Goal: Transaction & Acquisition: Download file/media

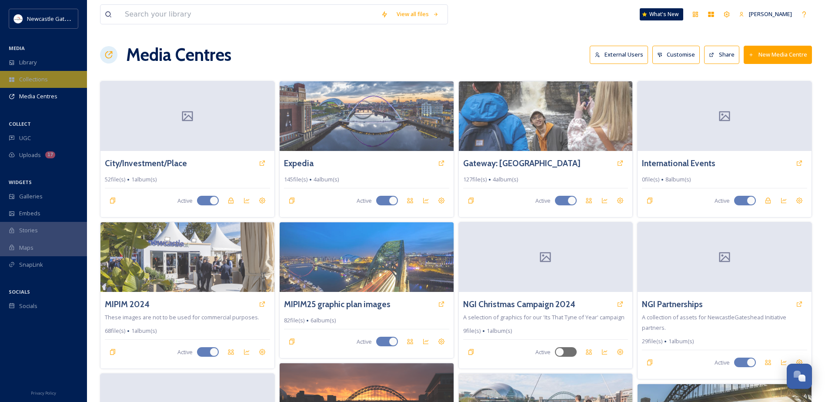
click at [36, 74] on div "Collections" at bounding box center [43, 79] width 87 height 17
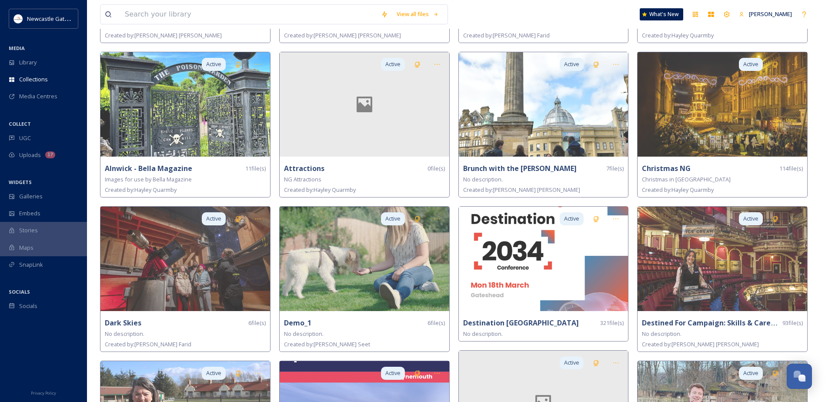
scroll to position [261, 0]
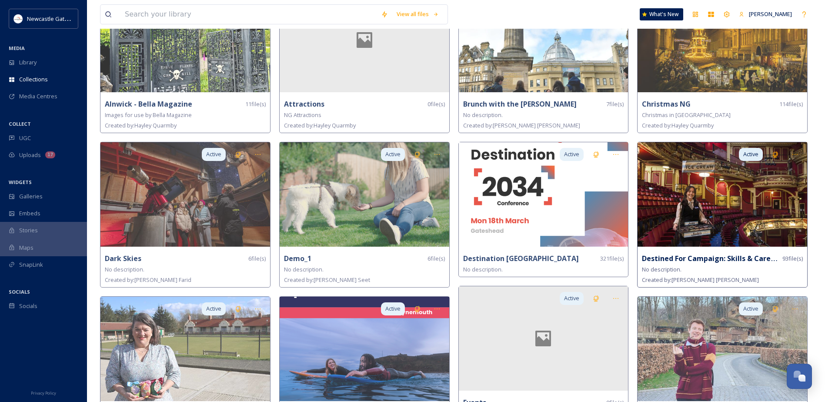
click at [743, 203] on img at bounding box center [722, 194] width 170 height 104
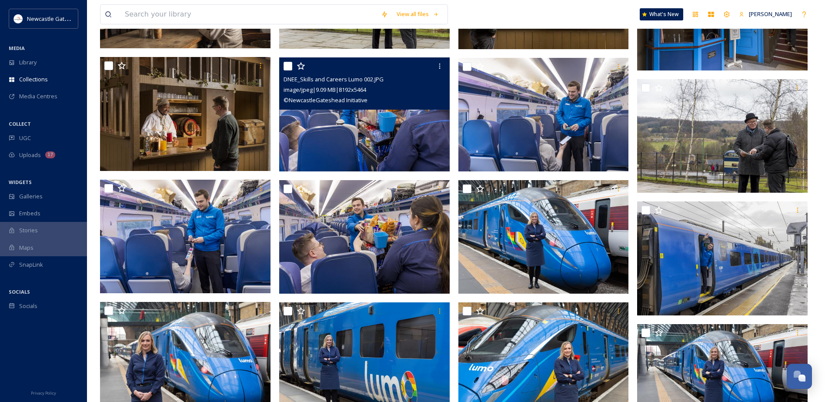
scroll to position [2088, 0]
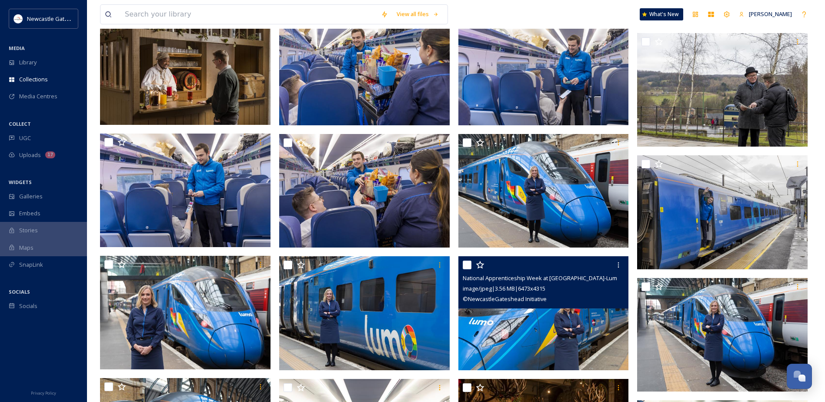
click at [562, 327] on img at bounding box center [543, 313] width 170 height 114
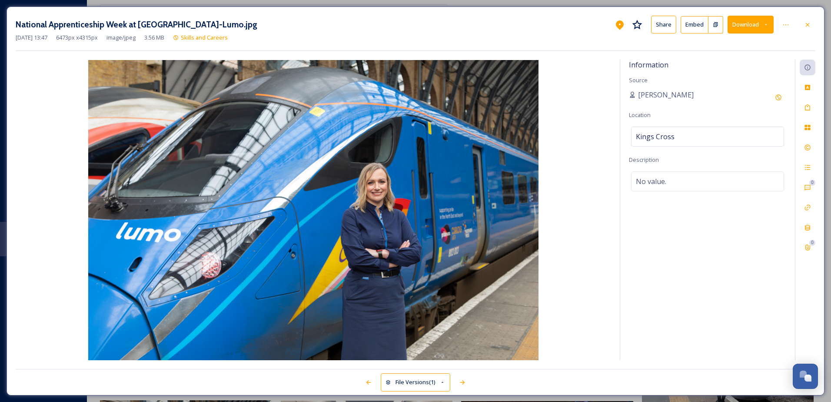
click at [748, 22] on button "Download" at bounding box center [751, 25] width 46 height 18
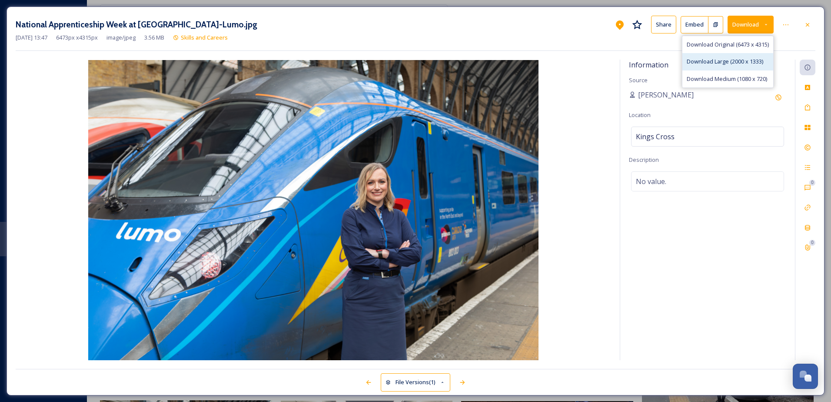
click at [723, 64] on span "Download Large (2000 x 1333)" at bounding box center [725, 61] width 77 height 8
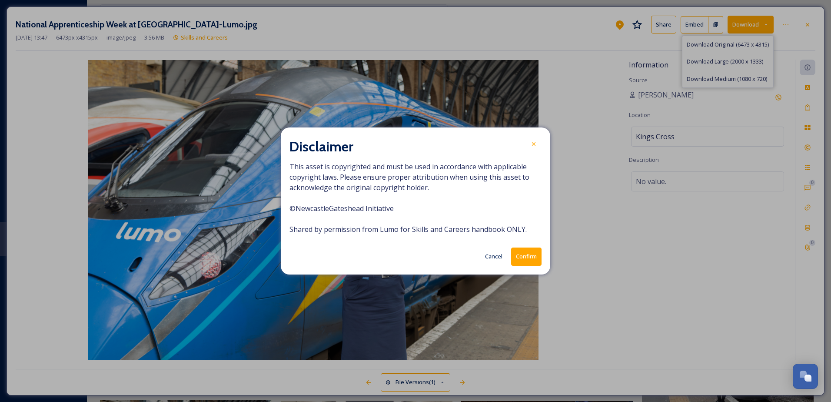
click at [527, 250] on button "Confirm" at bounding box center [526, 256] width 30 height 18
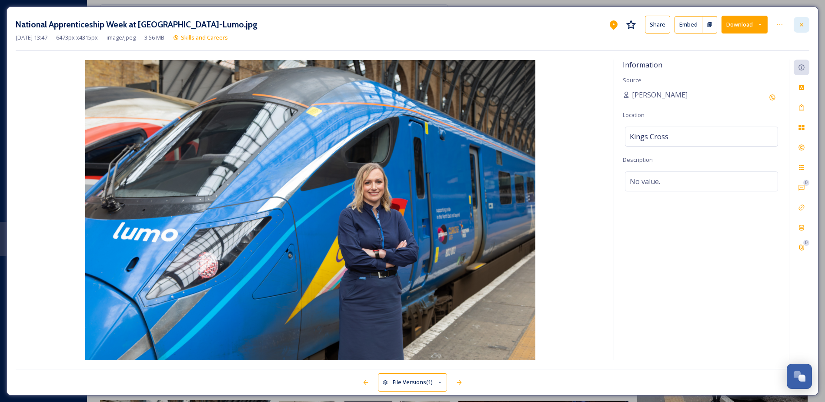
click at [801, 27] on icon at bounding box center [801, 24] width 7 height 7
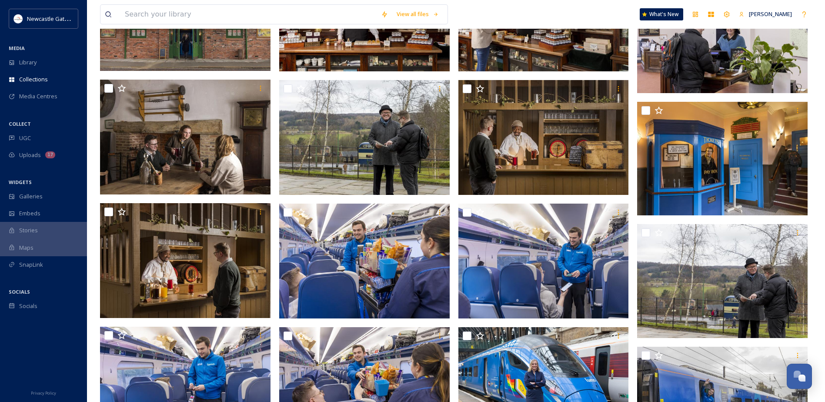
scroll to position [1914, 0]
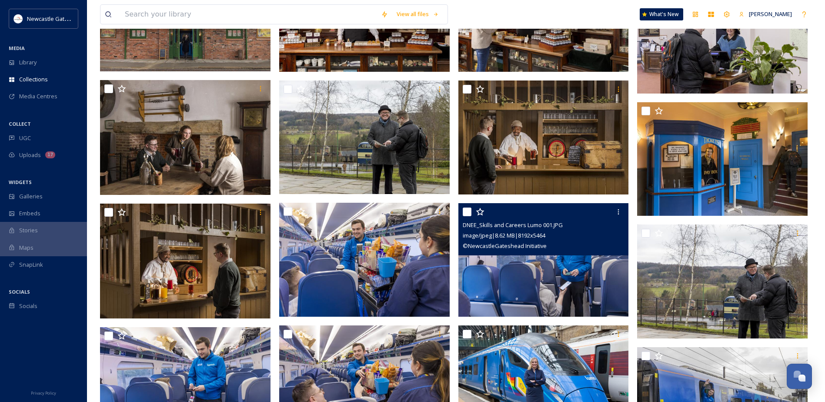
click at [538, 287] on img at bounding box center [543, 260] width 170 height 114
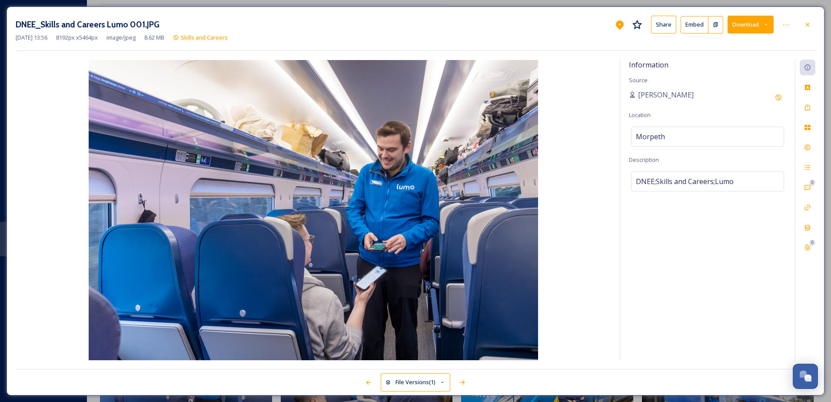
click at [743, 29] on button "Download" at bounding box center [751, 25] width 46 height 18
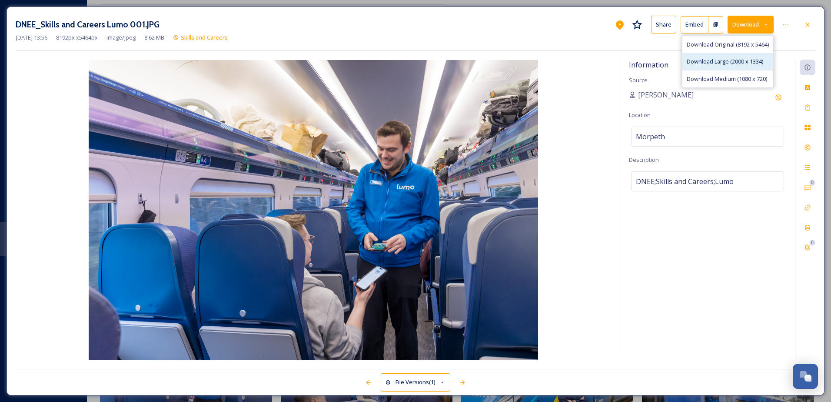
click at [739, 59] on span "Download Large (2000 x 1334)" at bounding box center [725, 61] width 77 height 8
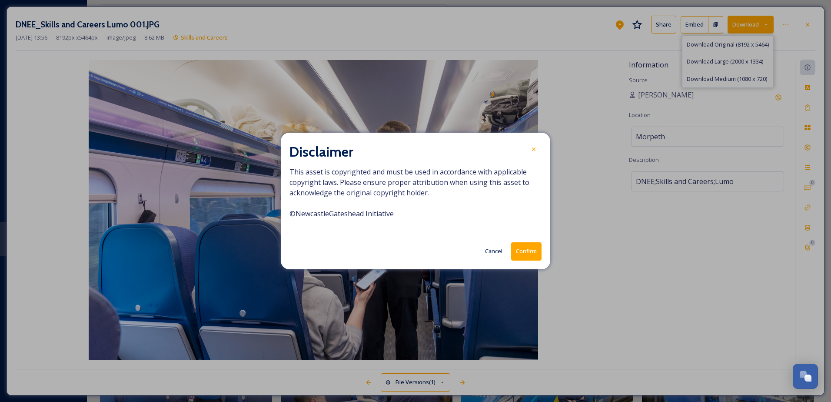
click at [533, 249] on button "Confirm" at bounding box center [526, 251] width 30 height 18
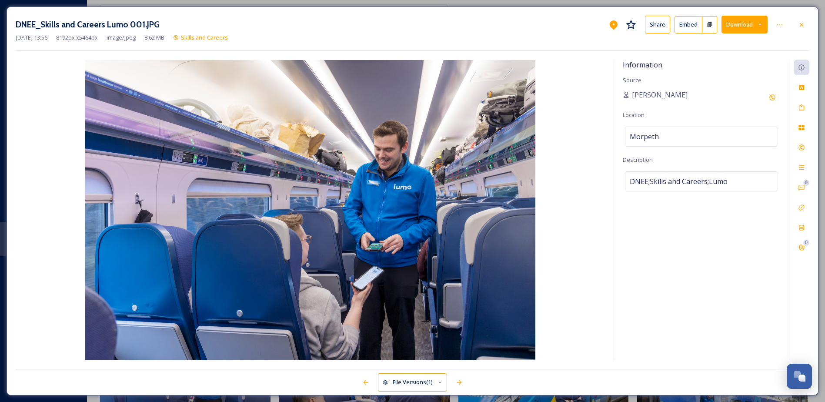
click at [799, 27] on icon at bounding box center [801, 24] width 7 height 7
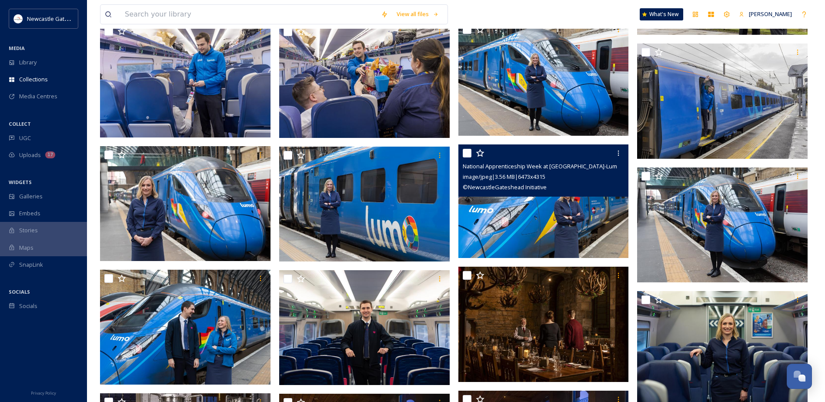
scroll to position [2566, 0]
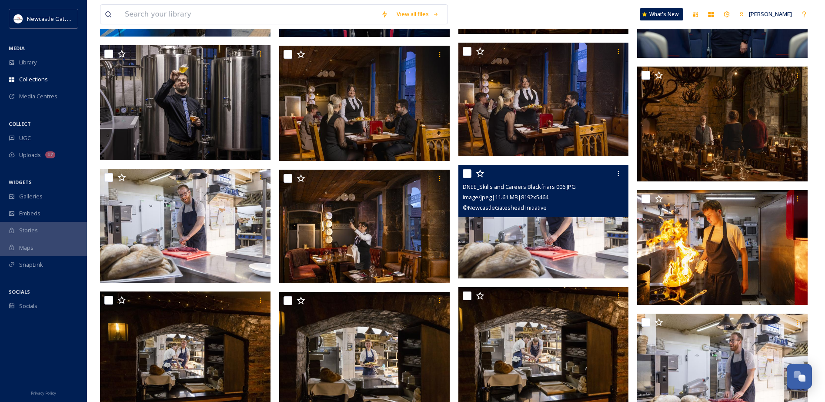
click at [521, 246] on img at bounding box center [543, 222] width 170 height 114
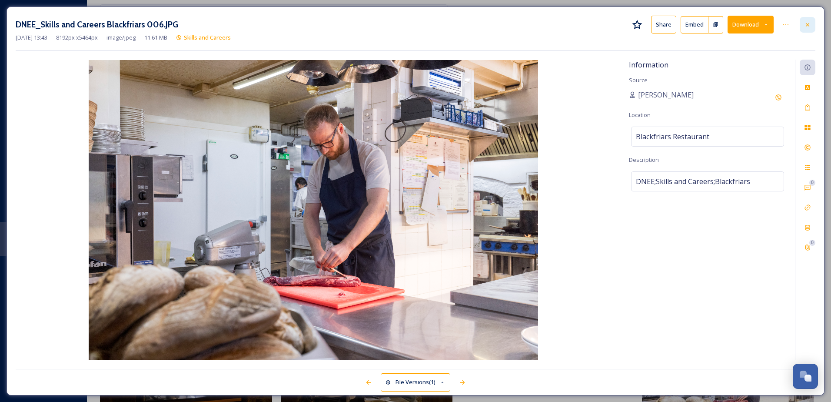
click at [813, 23] on div at bounding box center [808, 25] width 16 height 16
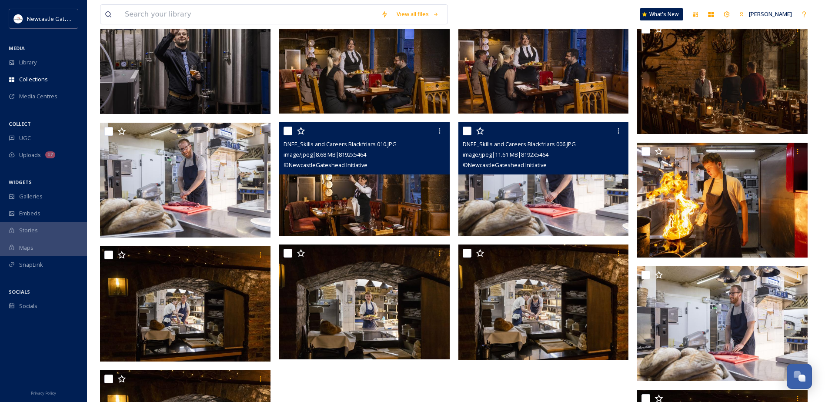
scroll to position [2697, 0]
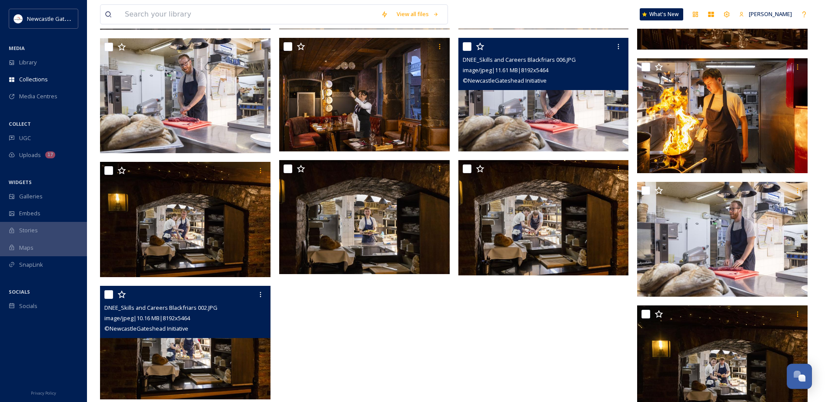
click at [178, 360] on img at bounding box center [185, 343] width 170 height 114
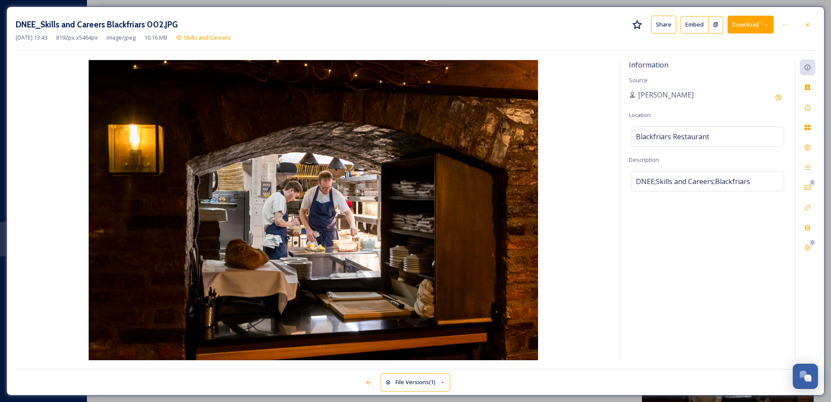
click at [745, 27] on button "Download" at bounding box center [751, 25] width 46 height 18
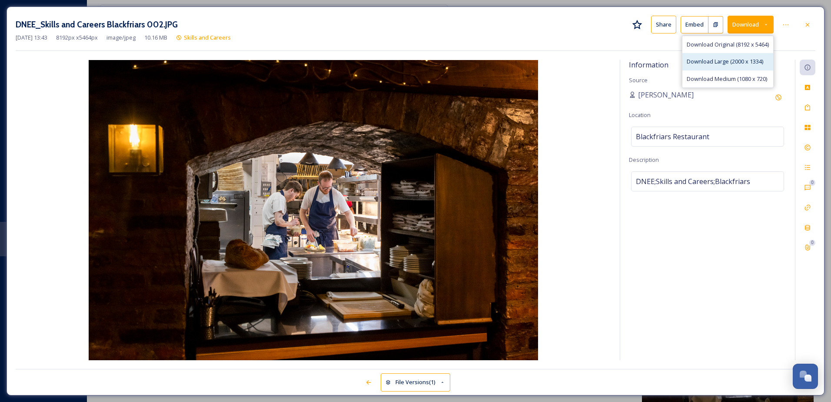
click at [743, 61] on span "Download Large (2000 x 1334)" at bounding box center [725, 61] width 77 height 8
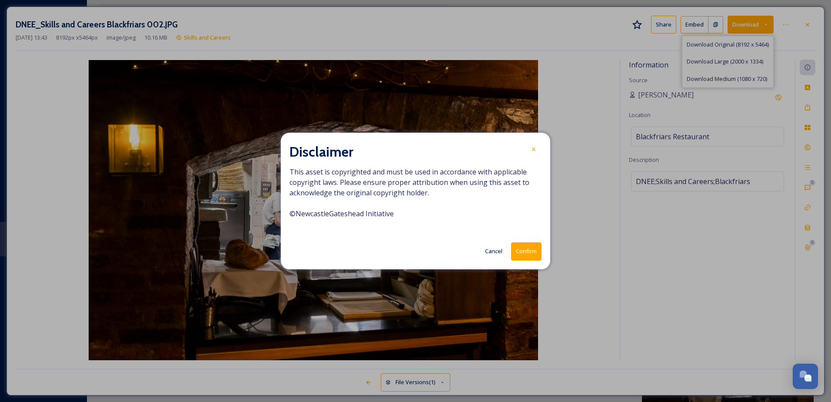
click at [530, 253] on button "Confirm" at bounding box center [526, 251] width 30 height 18
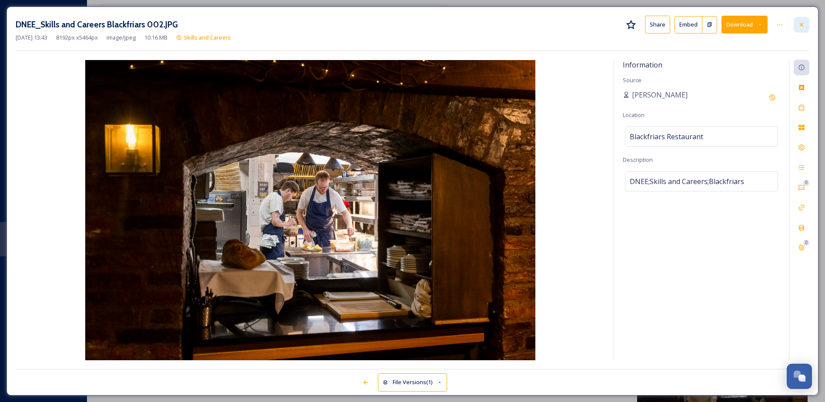
click at [801, 24] on icon at bounding box center [801, 24] width 7 height 7
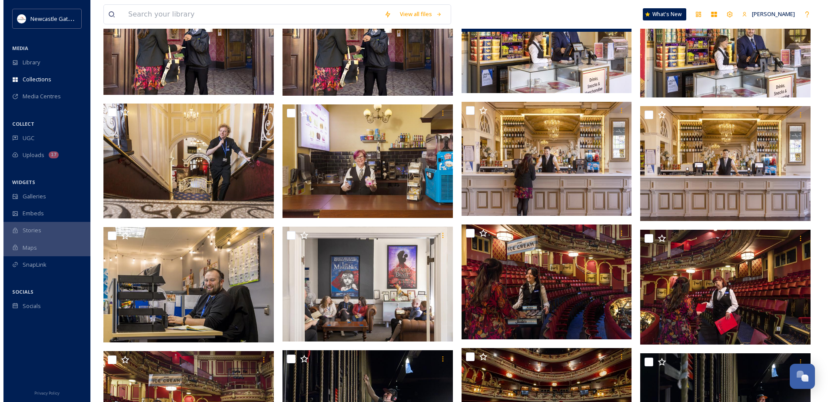
scroll to position [547, 0]
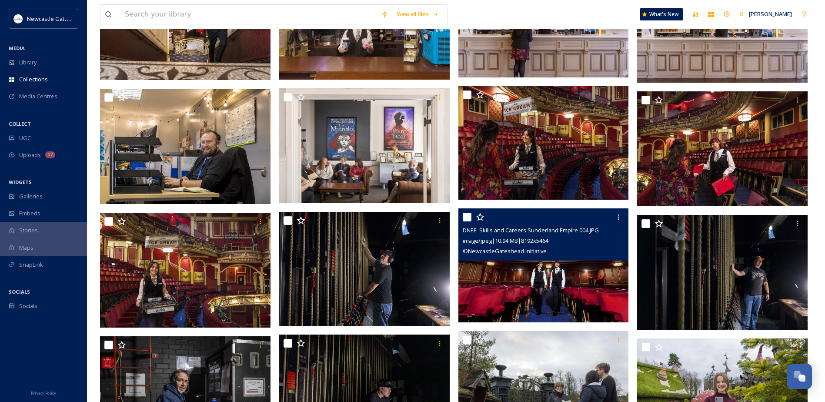
click at [557, 273] on img at bounding box center [543, 265] width 170 height 114
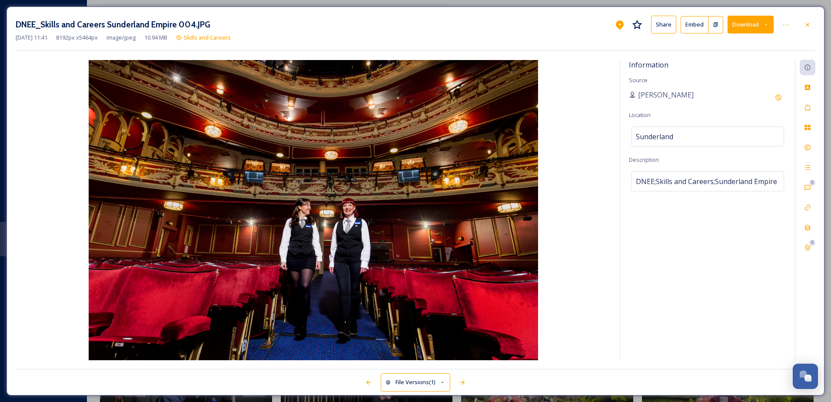
click at [764, 23] on icon at bounding box center [766, 25] width 6 height 6
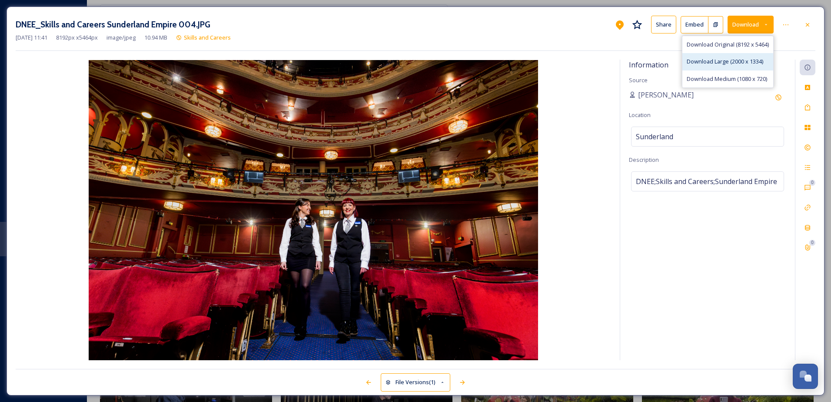
click at [743, 59] on span "Download Large (2000 x 1334)" at bounding box center [725, 61] width 77 height 8
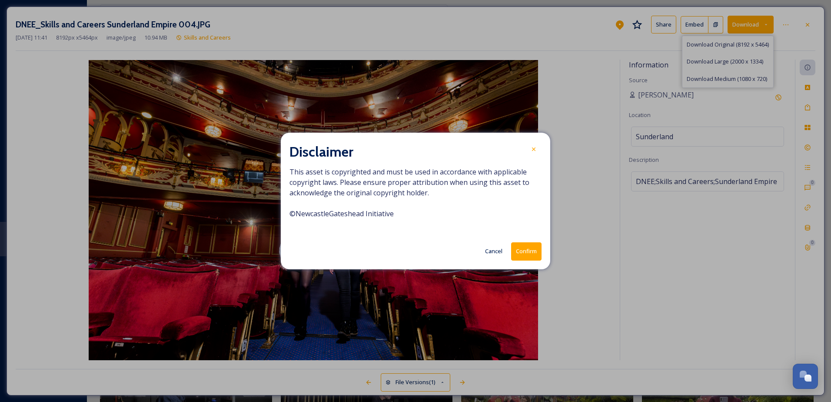
click at [532, 243] on button "Confirm" at bounding box center [526, 251] width 30 height 18
